Goal: Check status: Check status

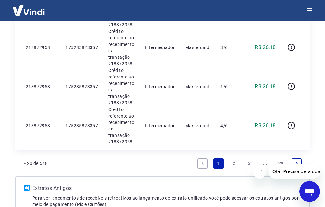
scroll to position [938, 0]
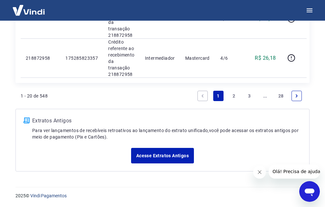
click at [298, 94] on icon "Next page" at bounding box center [297, 96] width 5 height 5
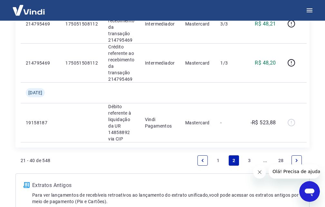
scroll to position [989, 0]
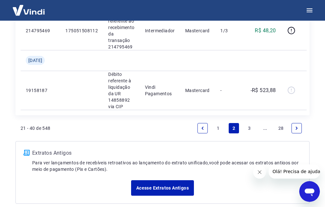
click at [297, 128] on icon "Next page" at bounding box center [297, 127] width 2 height 3
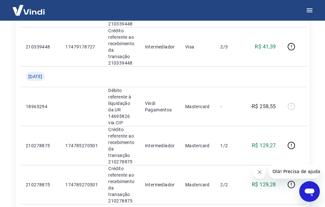
scroll to position [516, 0]
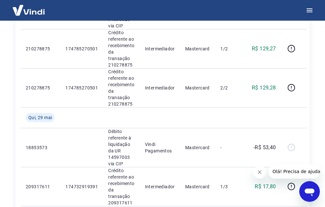
click at [259, 172] on icon "Fechar mensagem da empresa" at bounding box center [259, 171] width 5 height 5
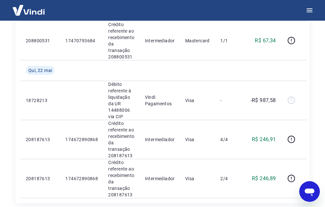
scroll to position [959, 0]
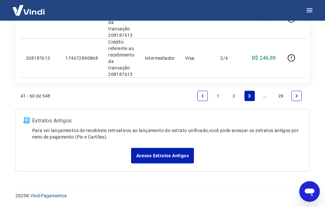
click at [299, 97] on link "Next page" at bounding box center [297, 96] width 10 height 10
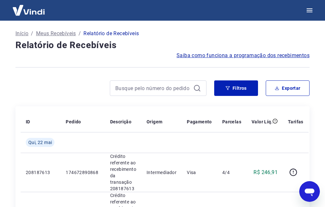
click at [122, 34] on p "Relatório de Recebíveis" at bounding box center [111, 34] width 55 height 8
click at [116, 36] on p "Relatório de Recebíveis" at bounding box center [111, 34] width 55 height 8
click at [220, 62] on div at bounding box center [162, 67] width 295 height 16
click at [222, 56] on span "Saiba como funciona a programação dos recebimentos" at bounding box center [243, 56] width 133 height 8
